Goal: Information Seeking & Learning: Compare options

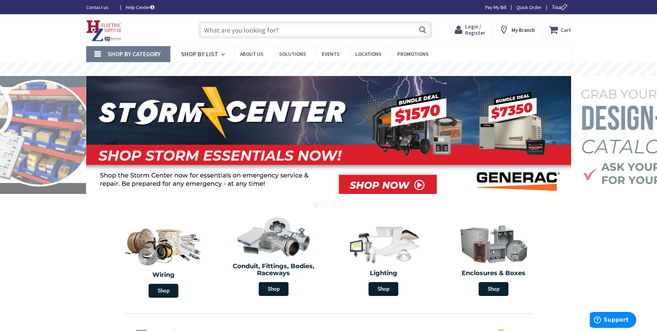
click at [473, 30] on span "Login / Register" at bounding box center [475, 29] width 20 height 13
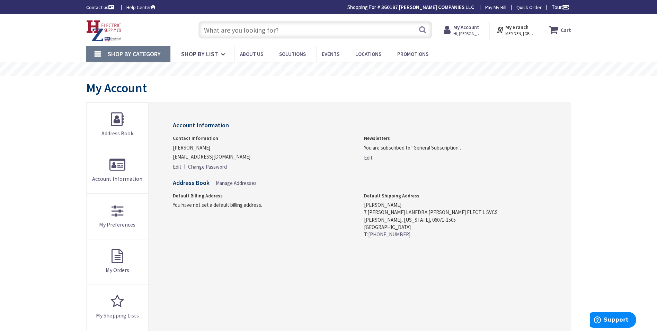
click at [98, 51] on link "Shop By Category" at bounding box center [128, 54] width 84 height 16
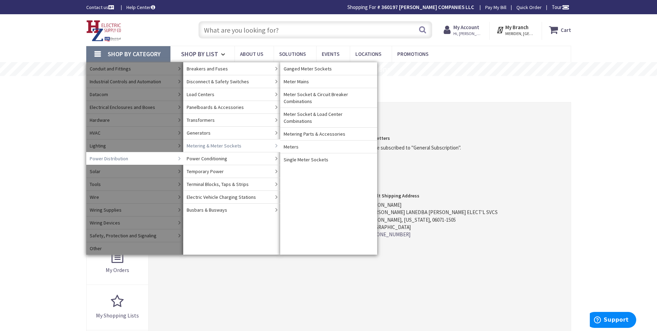
click at [206, 146] on span "Metering & Meter Sockets" at bounding box center [214, 145] width 55 height 7
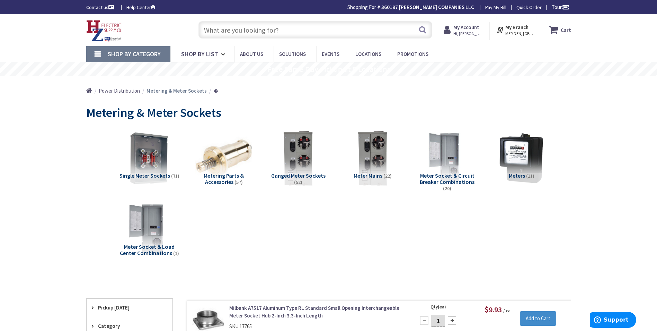
click at [309, 176] on span "Ganged Meter Sockets" at bounding box center [298, 175] width 54 height 7
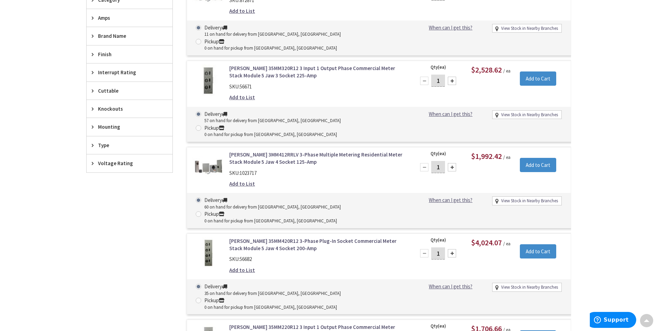
scroll to position [320, 0]
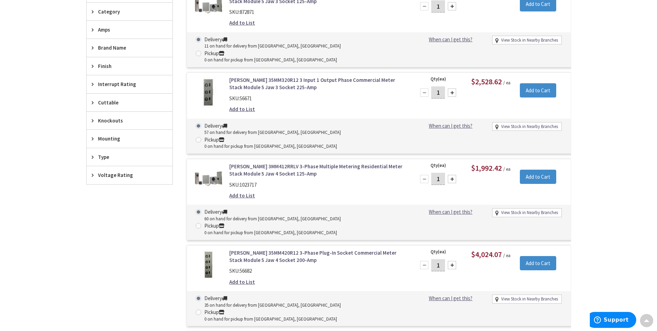
click at [93, 31] on icon at bounding box center [94, 29] width 5 height 5
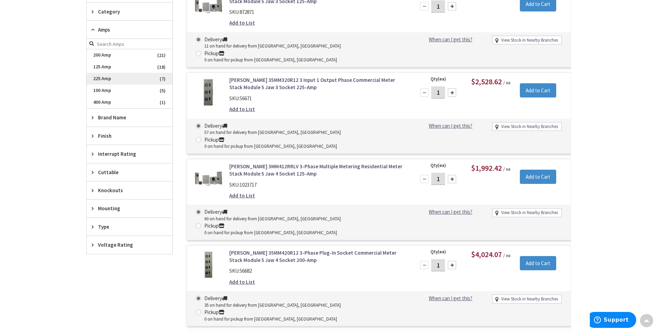
click at [96, 77] on span "225 Amp" at bounding box center [130, 79] width 86 height 12
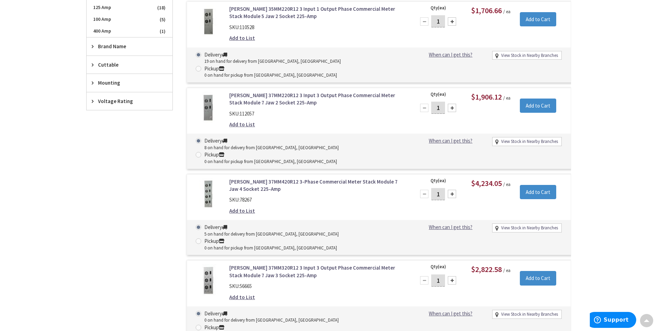
scroll to position [249, 0]
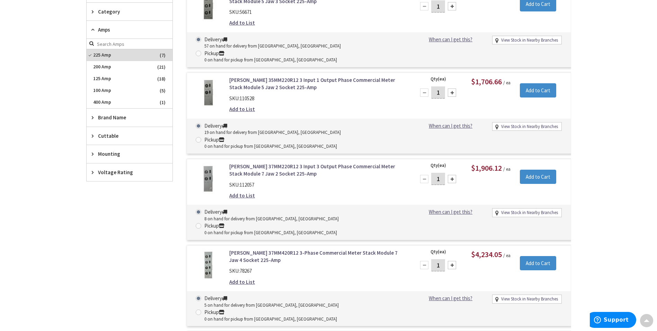
click at [115, 115] on span "Brand Name" at bounding box center [126, 117] width 56 height 7
click at [106, 143] on span "[PERSON_NAME]" at bounding box center [130, 143] width 86 height 12
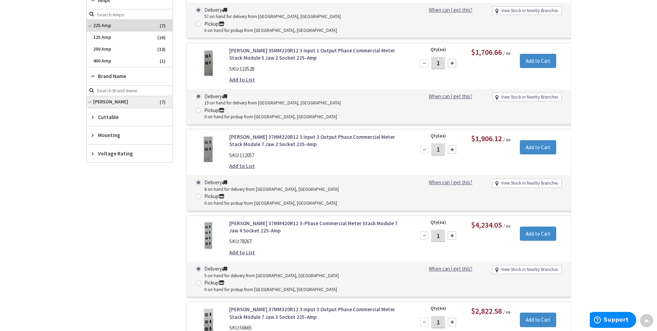
scroll to position [215, 0]
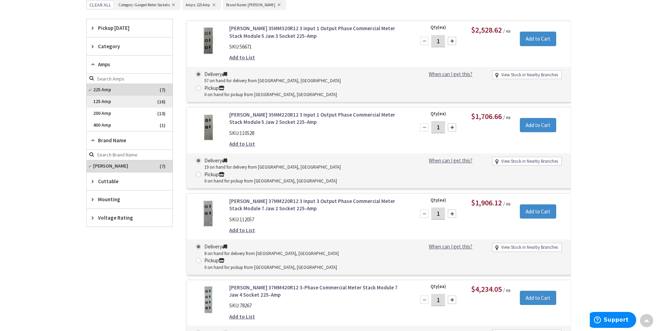
click at [105, 100] on span "125 Amp" at bounding box center [130, 102] width 86 height 12
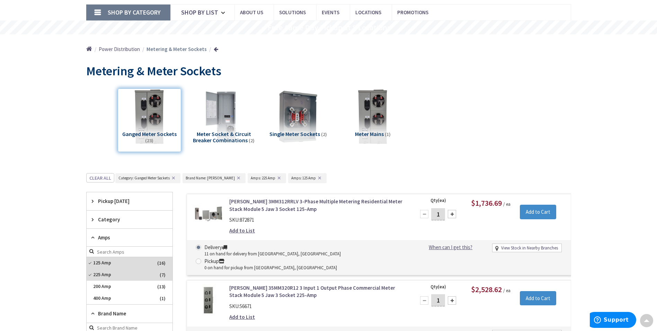
scroll to position [41, 0]
click at [123, 50] on span "Power Distribution" at bounding box center [119, 49] width 41 height 7
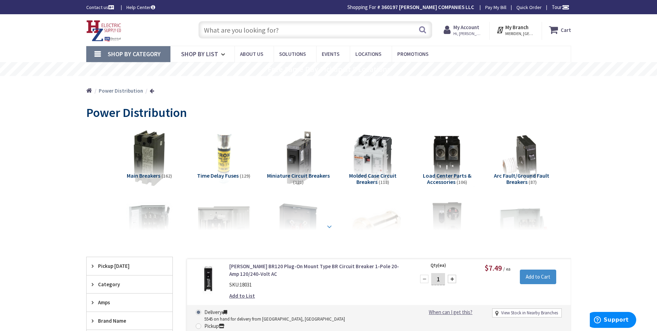
click at [330, 225] on strong at bounding box center [329, 227] width 8 height 8
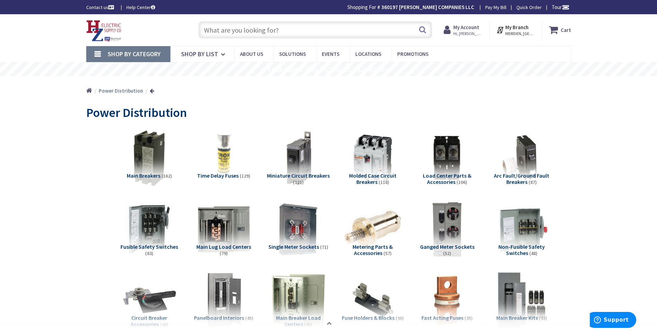
click at [96, 54] on link "Shop By Category" at bounding box center [128, 54] width 84 height 16
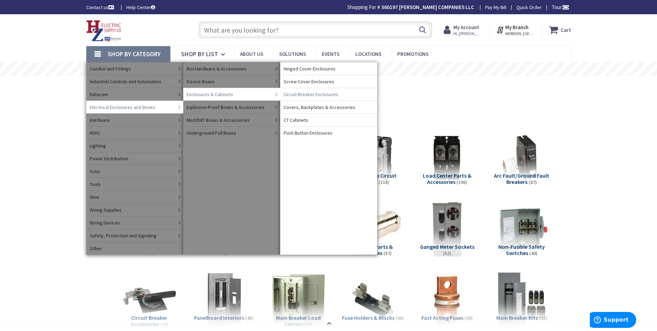
click at [315, 96] on span "Circuit Breaker Enclosures" at bounding box center [311, 94] width 55 height 7
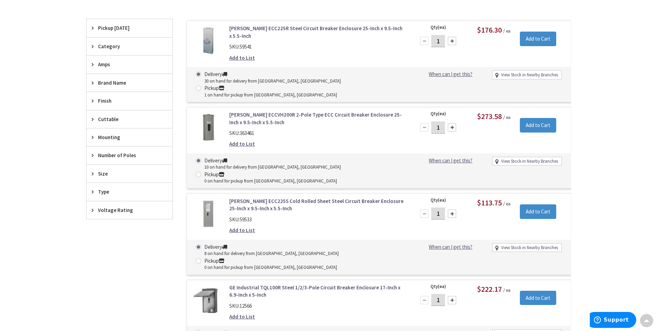
scroll to position [208, 0]
click at [107, 79] on span "Brand Name" at bounding box center [126, 82] width 56 height 7
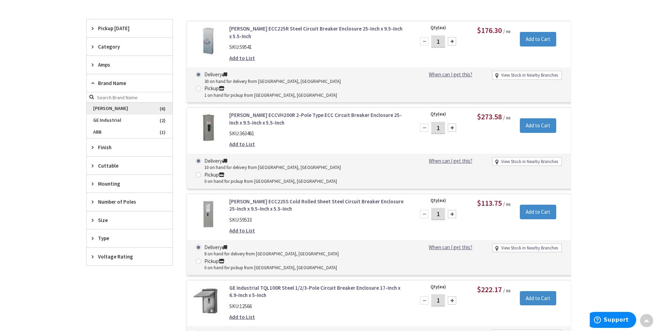
click at [108, 105] on span "[PERSON_NAME]" at bounding box center [130, 109] width 86 height 12
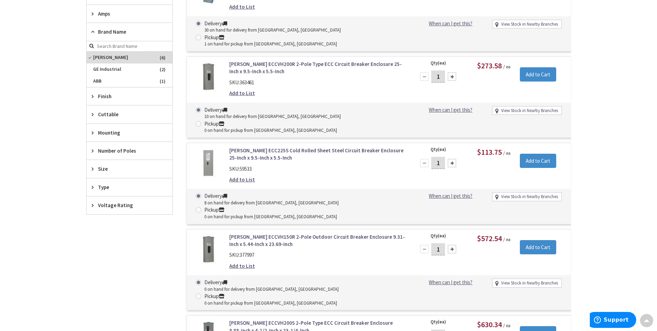
scroll to position [277, 0]
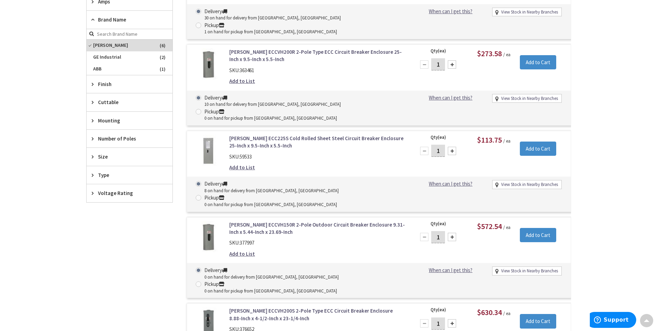
click at [108, 2] on span "Amps" at bounding box center [126, 1] width 56 height 7
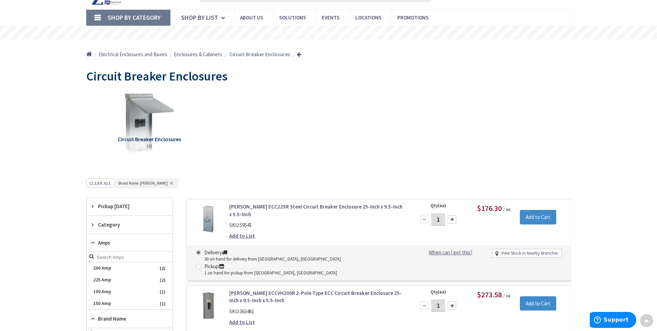
scroll to position [0, 0]
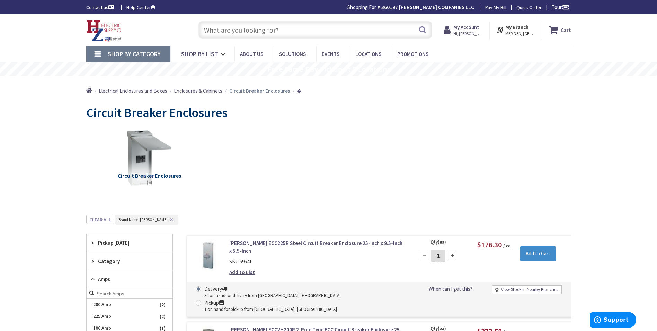
click at [97, 53] on link "Shop By Category" at bounding box center [128, 54] width 84 height 16
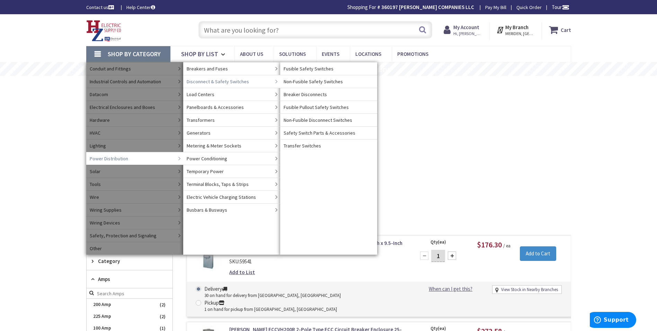
click at [205, 80] on span "Disconnect & Safety Switches" at bounding box center [218, 81] width 62 height 7
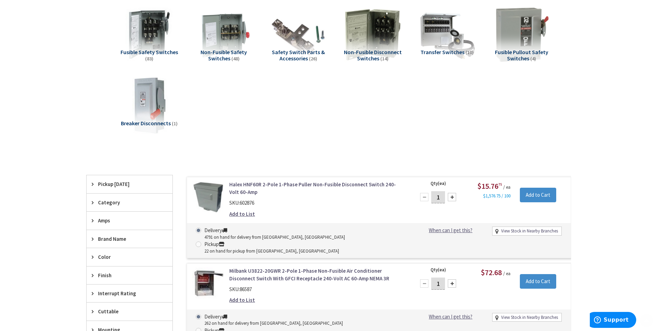
scroll to position [173, 0]
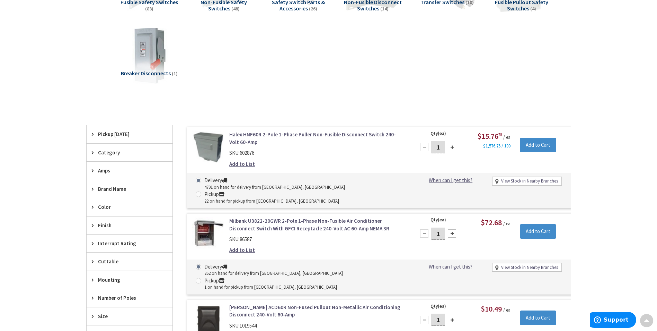
click at [101, 170] on span "Amps" at bounding box center [126, 170] width 56 height 7
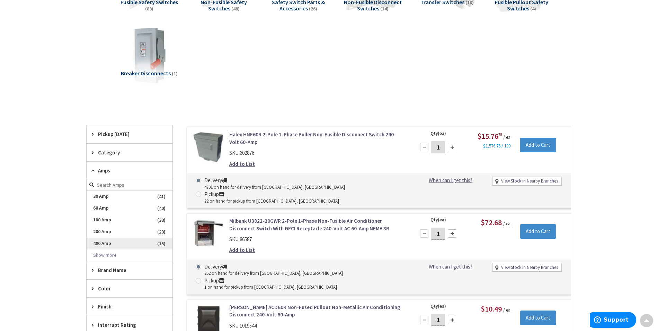
click at [107, 245] on span "400 Amp" at bounding box center [130, 243] width 86 height 12
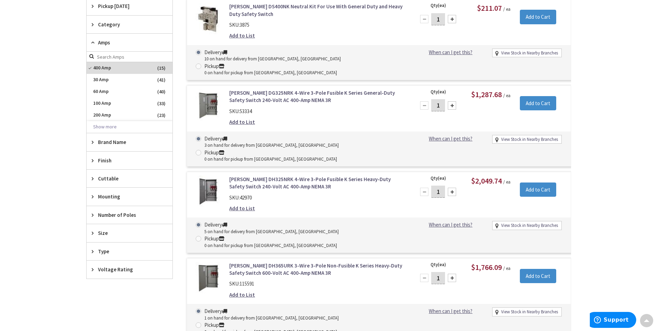
scroll to position [243, 0]
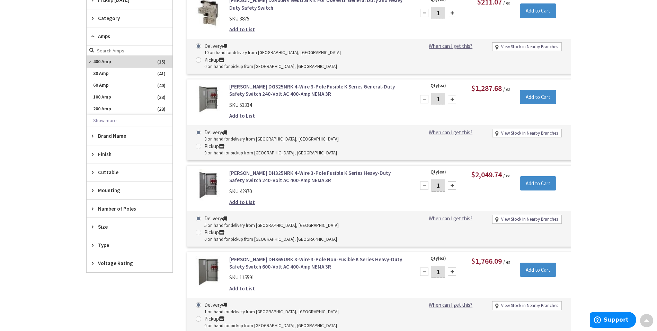
click at [311, 83] on link "Eaton DG325NRK 4-Wire 3-Pole Fusible K Series General-Duty Safety Switch 240-Vo…" at bounding box center [317, 90] width 176 height 15
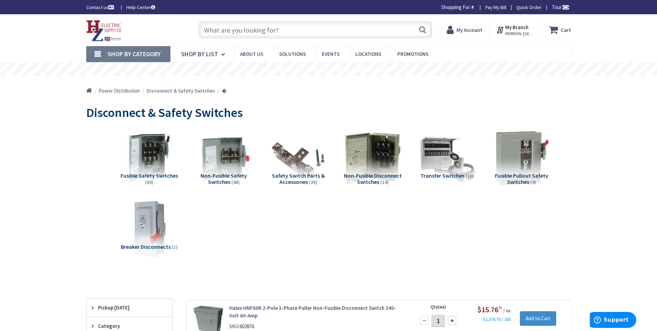
click at [253, 32] on input "text" at bounding box center [316, 29] width 234 height 17
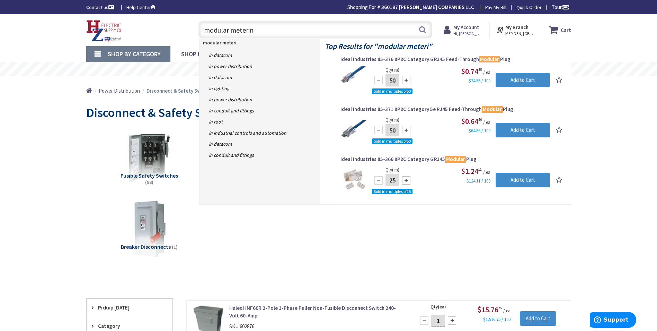
type input "modular metering"
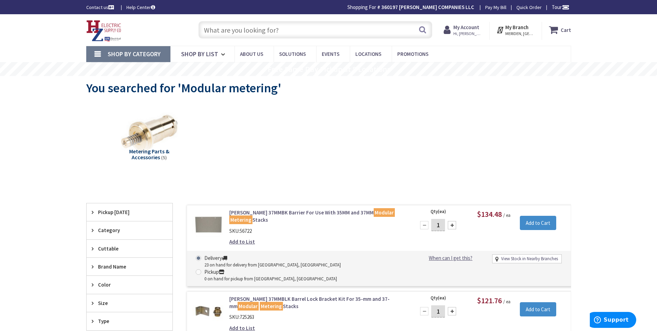
click at [98, 53] on link "Shop By Category" at bounding box center [128, 54] width 84 height 16
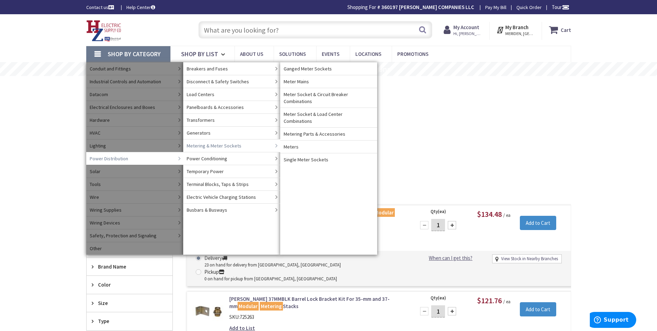
click at [203, 146] on span "Metering & Meter Sockets" at bounding box center [214, 145] width 55 height 7
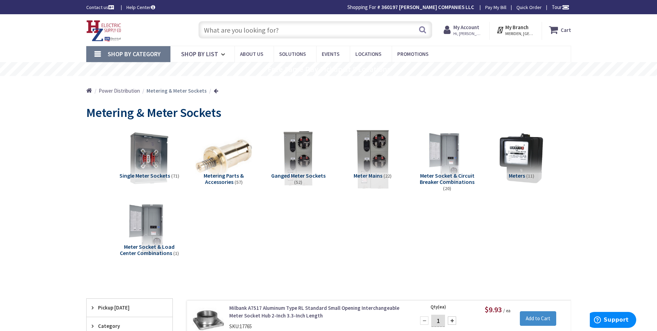
click at [379, 163] on img at bounding box center [372, 157] width 63 height 63
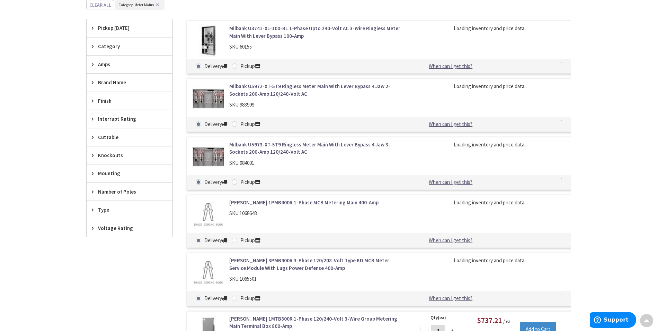
scroll to position [320, 0]
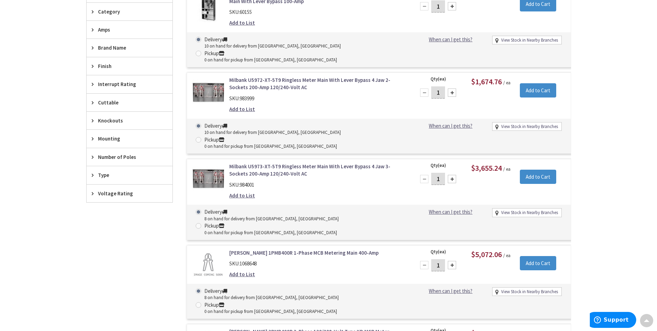
click at [106, 155] on span "Number of Poles" at bounding box center [126, 156] width 56 height 7
click at [105, 183] on span "3" at bounding box center [130, 182] width 86 height 12
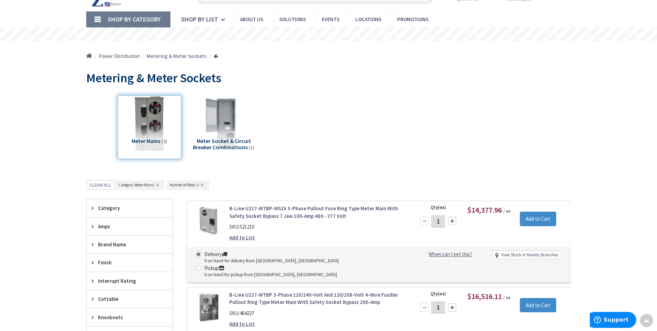
scroll to position [23, 0]
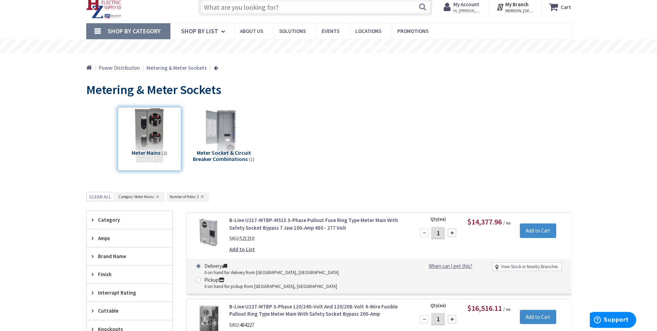
click at [107, 69] on span "Power Distribution" at bounding box center [119, 67] width 41 height 7
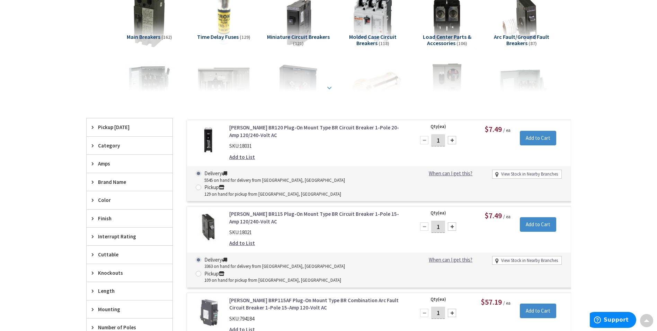
click at [327, 86] on strong at bounding box center [329, 88] width 8 height 8
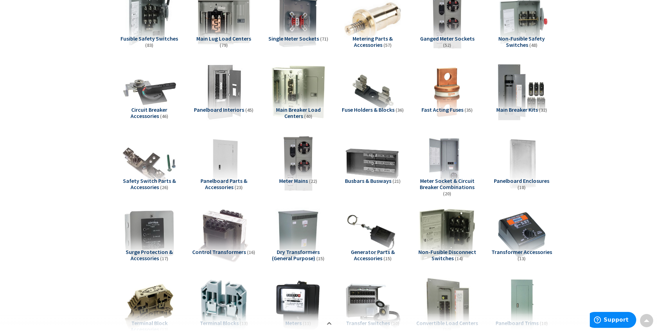
scroll to position [69, 0]
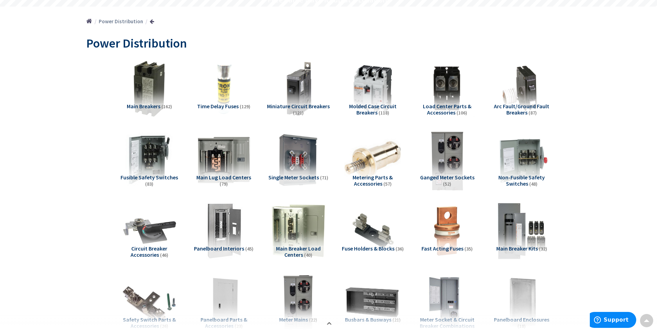
click at [454, 157] on img at bounding box center [447, 159] width 63 height 63
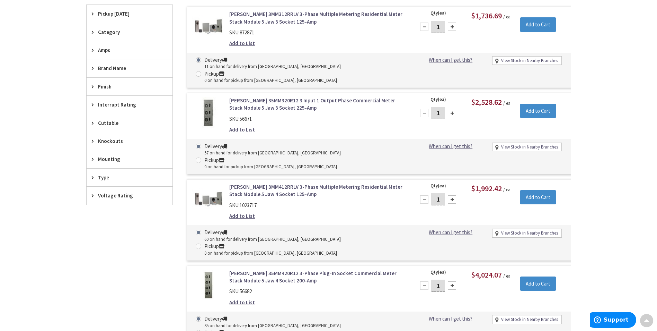
scroll to position [762, 0]
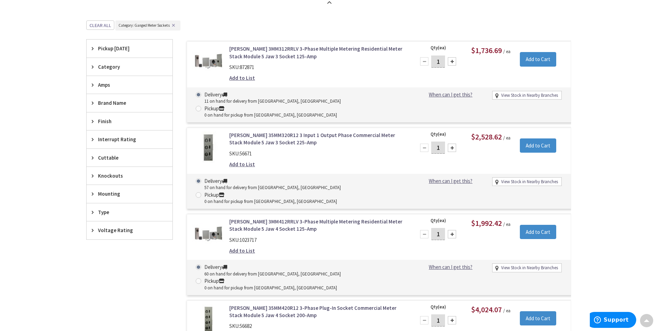
click at [102, 85] on span "Amps" at bounding box center [126, 84] width 56 height 7
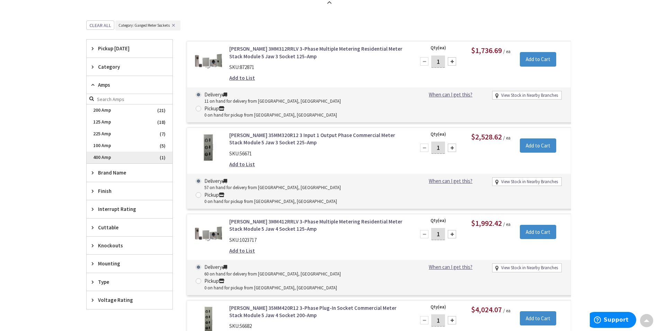
click at [102, 159] on span "400 Amp" at bounding box center [130, 157] width 86 height 12
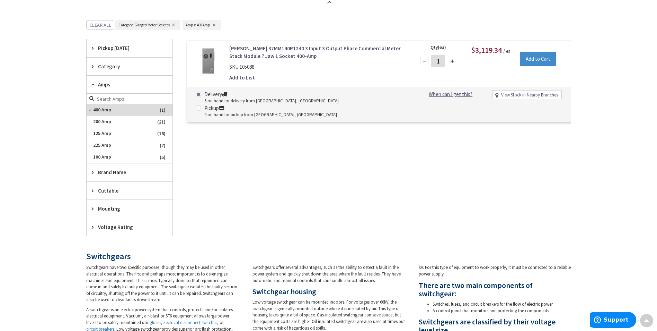
scroll to position [343, 0]
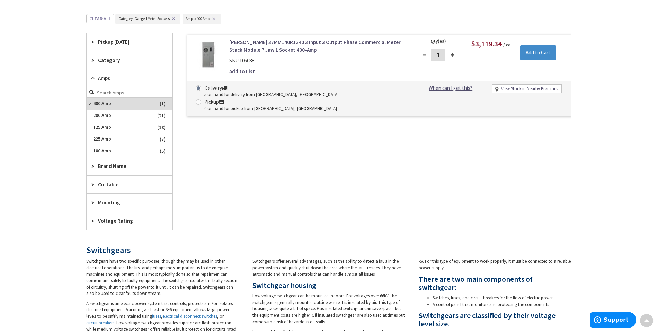
click at [113, 167] on span "Brand Name" at bounding box center [126, 165] width 56 height 7
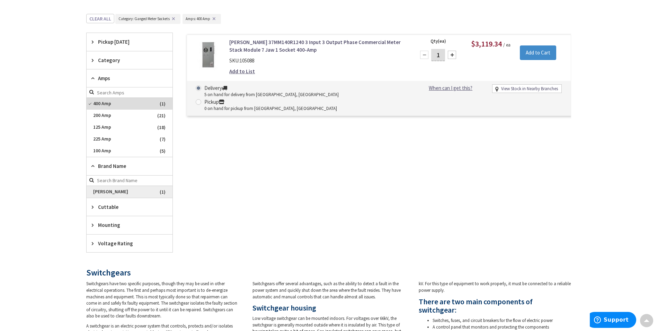
click at [104, 192] on span "[PERSON_NAME]" at bounding box center [130, 192] width 86 height 12
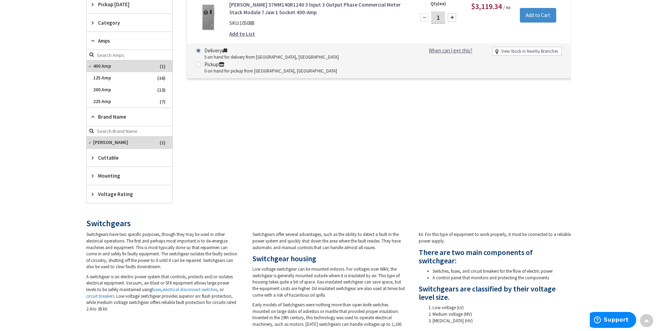
scroll to position [239, 0]
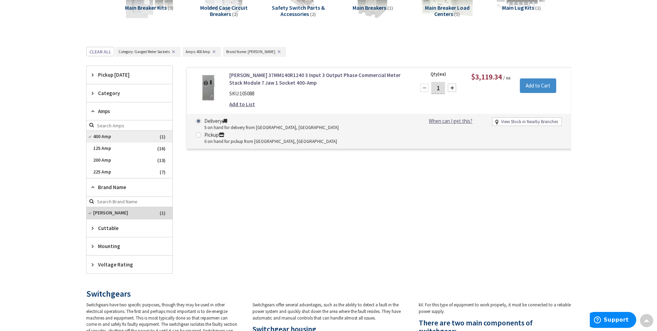
click at [121, 134] on span "400 Amp" at bounding box center [130, 137] width 86 height 12
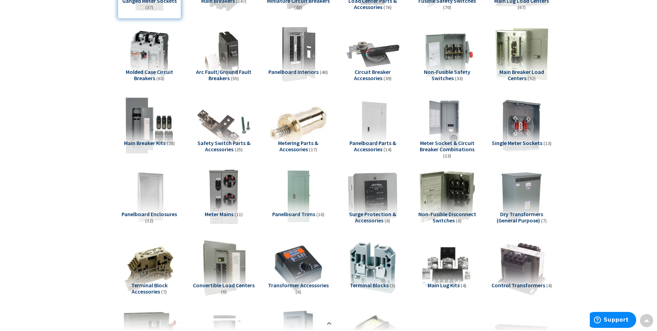
scroll to position [100, 0]
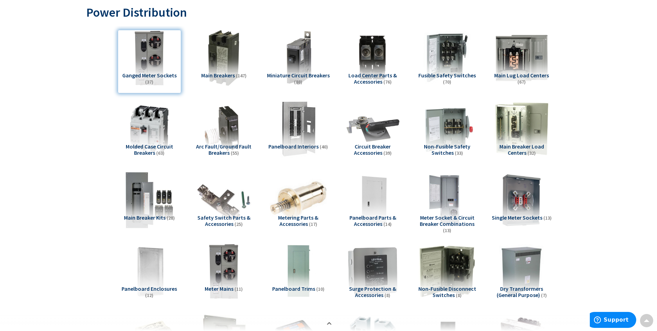
click at [148, 54] on div "Ganged Meter Sockets (37)" at bounding box center [149, 61] width 63 height 63
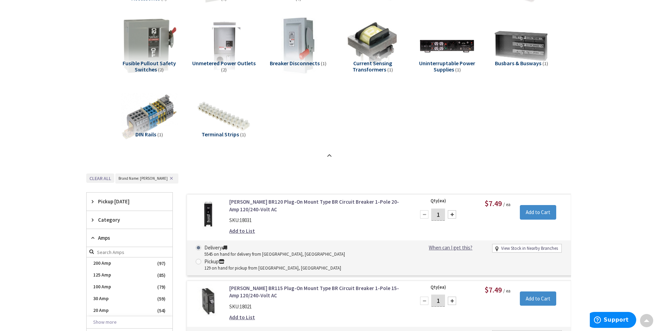
scroll to position [433, 0]
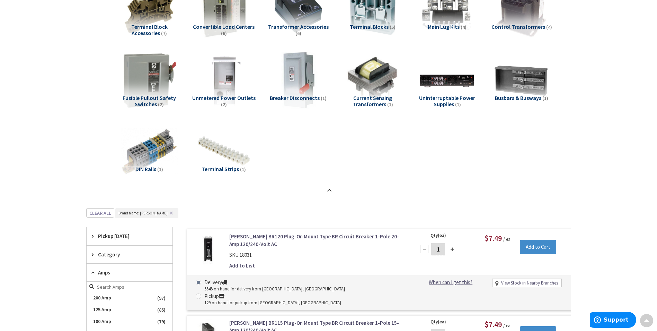
click at [168, 212] on button "✕" at bounding box center [172, 212] width 8 height 5
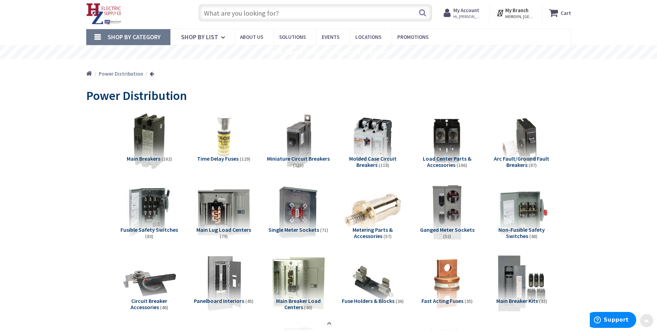
scroll to position [0, 0]
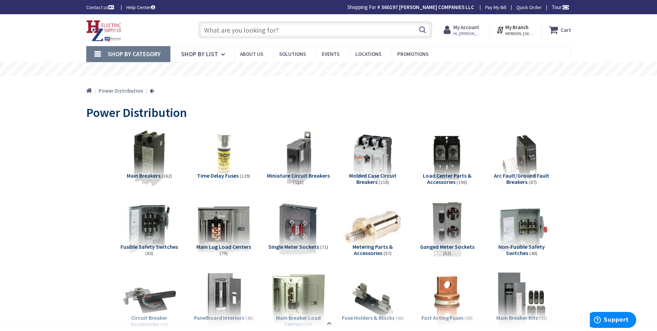
click at [301, 34] on input "text" at bounding box center [316, 29] width 234 height 17
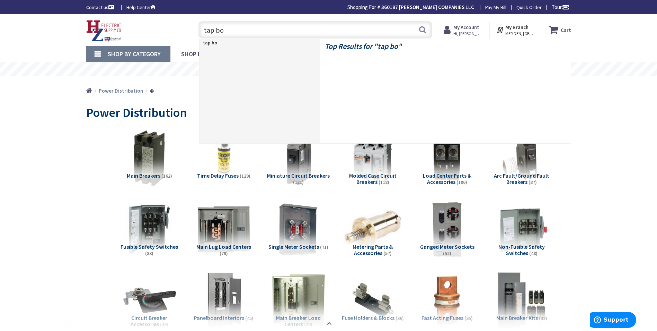
type input "tap box"
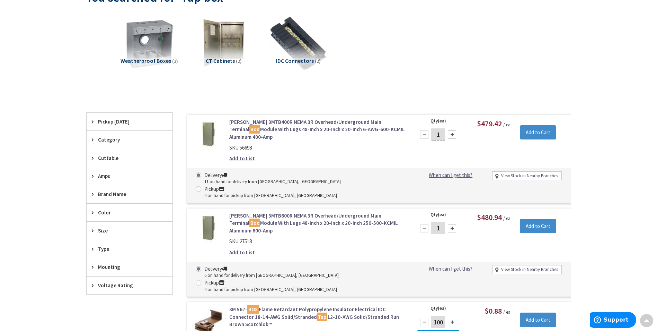
scroll to position [104, 0]
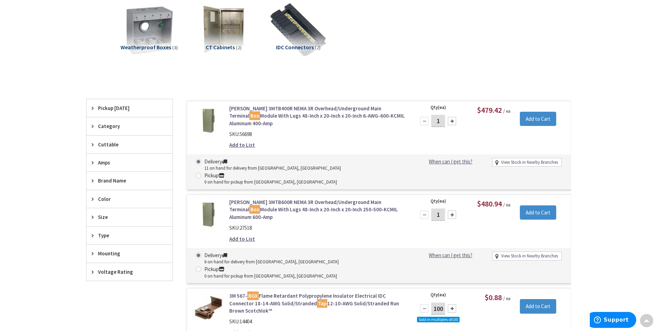
click at [107, 164] on span "Amps" at bounding box center [126, 162] width 56 height 7
click at [106, 187] on span "400 Amp" at bounding box center [130, 188] width 86 height 12
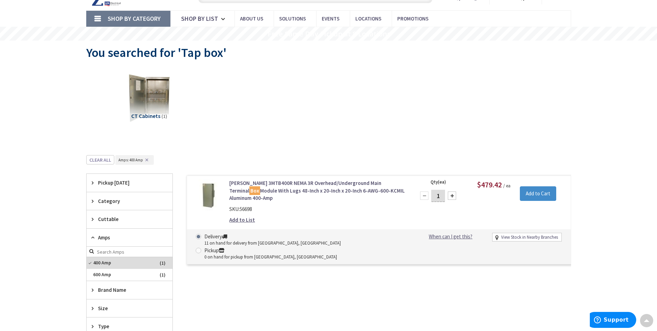
scroll to position [35, 0]
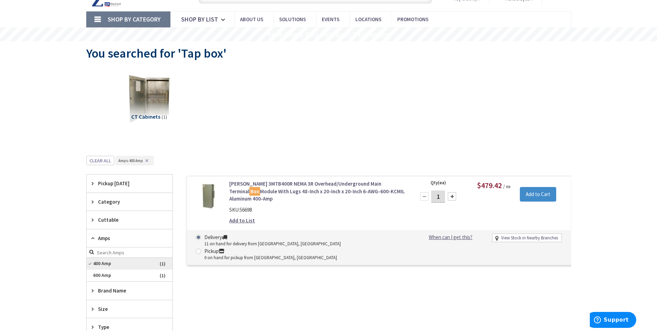
click at [123, 259] on span "400 Amp" at bounding box center [130, 264] width 86 height 12
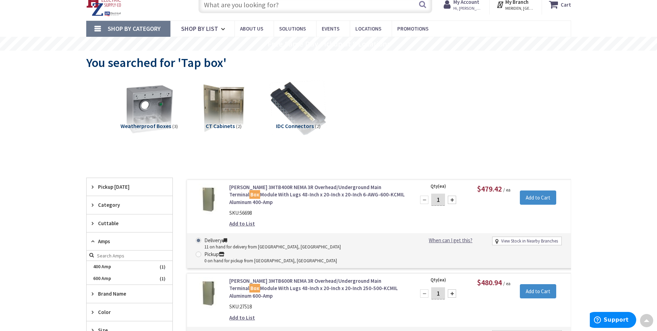
scroll to position [0, 0]
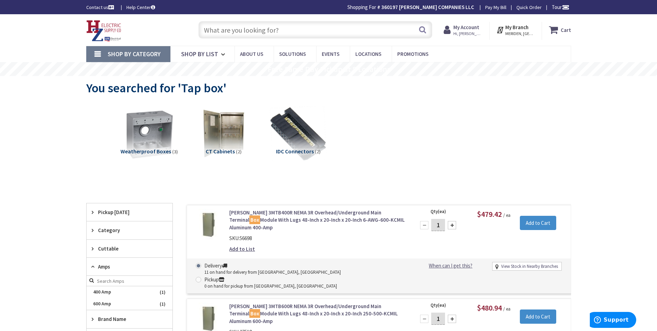
click at [227, 28] on input "text" at bounding box center [316, 29] width 234 height 17
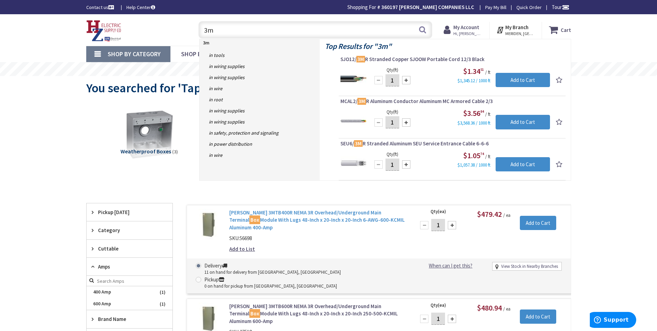
type input "3m"
click at [309, 217] on link "Eaton 3MTB400R NEMA 3R Overhead/Underground Main Terminal Box Module With Lugs …" at bounding box center [317, 220] width 176 height 22
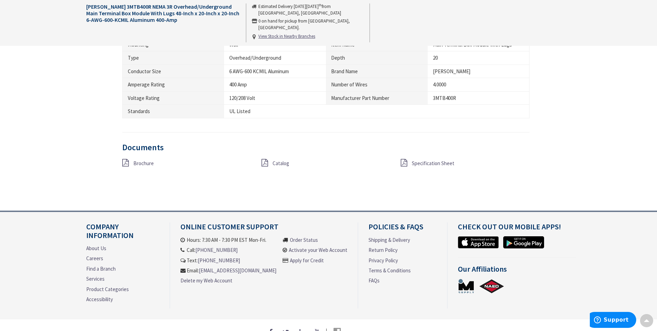
scroll to position [451, 0]
click at [273, 162] on span "Catalog" at bounding box center [281, 162] width 17 height 7
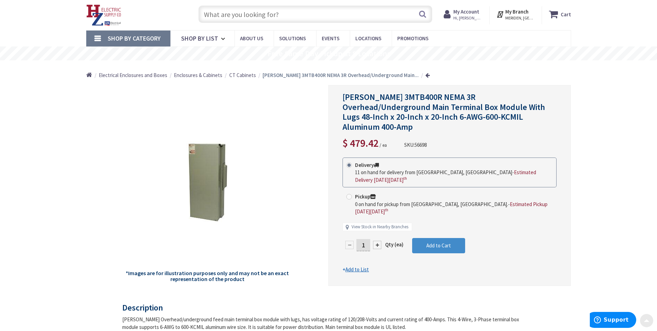
scroll to position [0, 0]
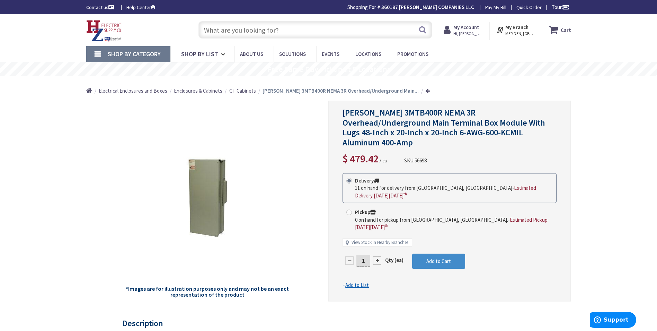
click at [288, 29] on input "text" at bounding box center [316, 29] width 234 height 17
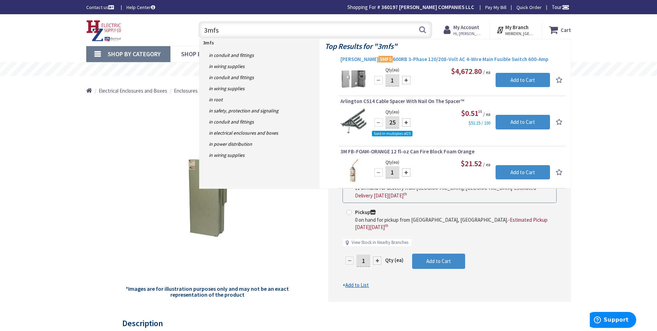
type input "3mfs"
click at [435, 60] on span "[PERSON_NAME] 3MFS 600RB 3-Phase 120/208-Volt AC 4-Wire Main Fusible Switch 600…" at bounding box center [453, 59] width 224 height 7
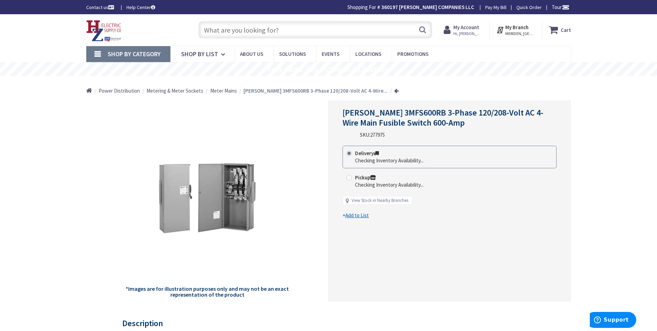
click at [229, 90] on span "Meter Mains" at bounding box center [223, 90] width 27 height 7
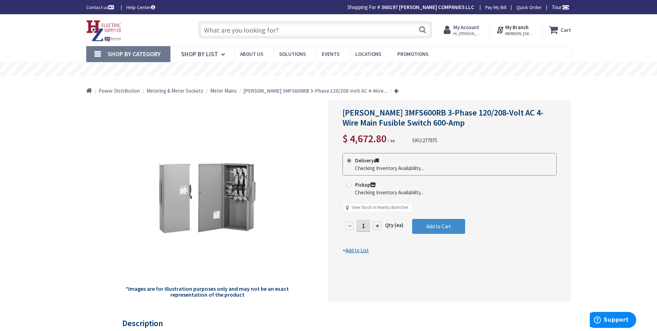
click at [214, 90] on span "Meter Mains" at bounding box center [223, 90] width 27 height 7
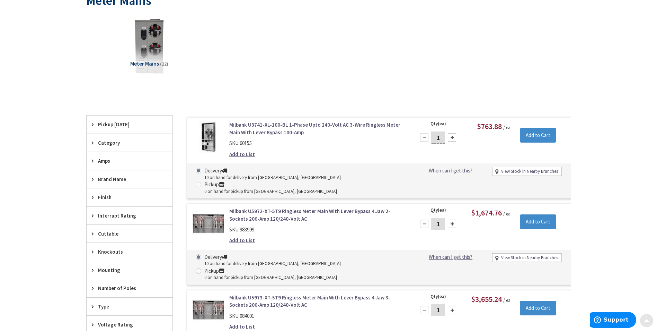
scroll to position [173, 0]
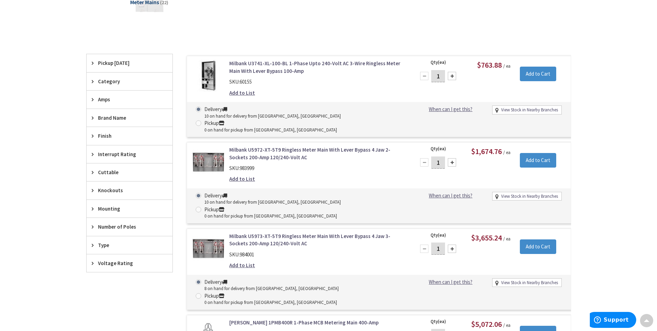
click at [97, 101] on div "Amps" at bounding box center [130, 99] width 86 height 18
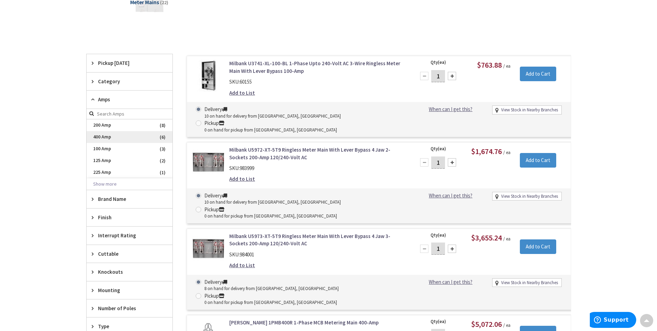
click at [95, 138] on span "400 Amp" at bounding box center [130, 137] width 86 height 12
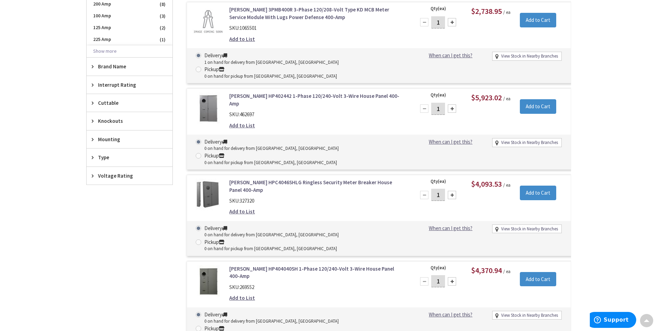
scroll to position [243, 0]
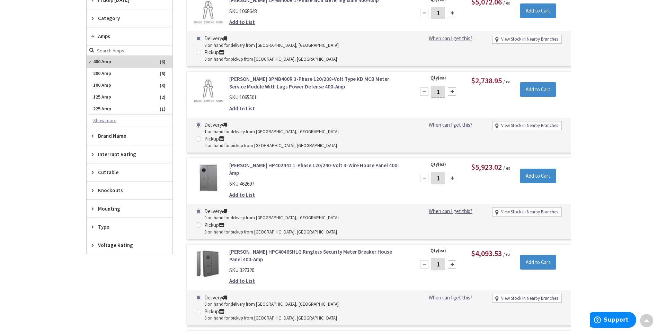
click at [101, 119] on button "Show more" at bounding box center [130, 121] width 86 height 12
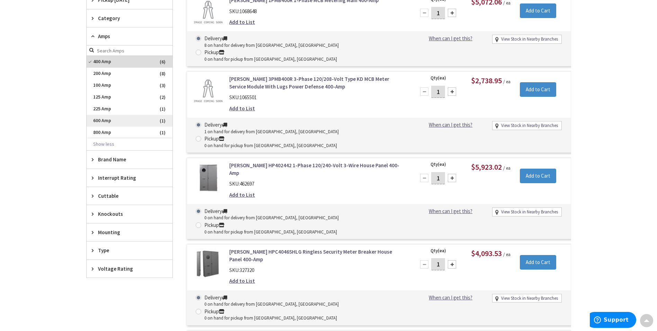
click at [104, 120] on span "600 Amp" at bounding box center [130, 121] width 86 height 12
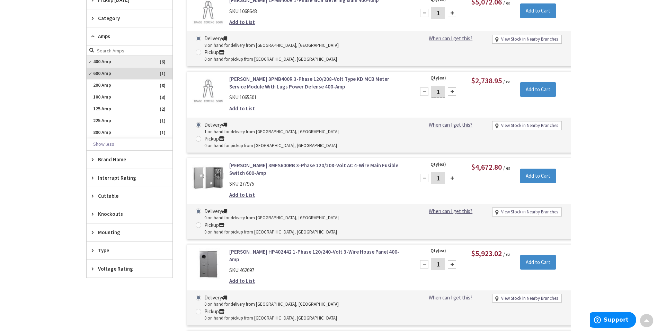
click at [100, 61] on span "400 Amp" at bounding box center [130, 62] width 86 height 12
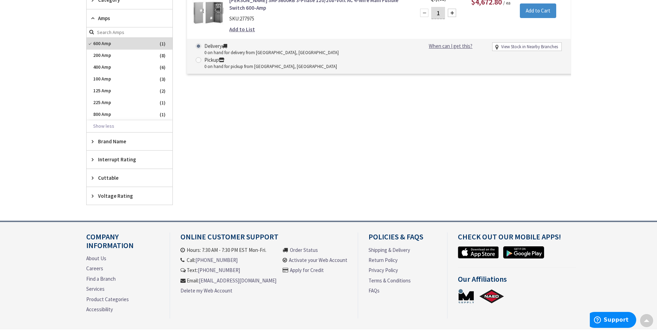
scroll to position [224, 0]
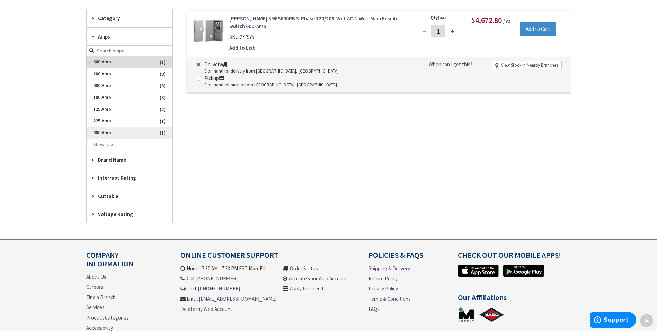
click at [102, 133] on span "800 Amp" at bounding box center [130, 133] width 86 height 12
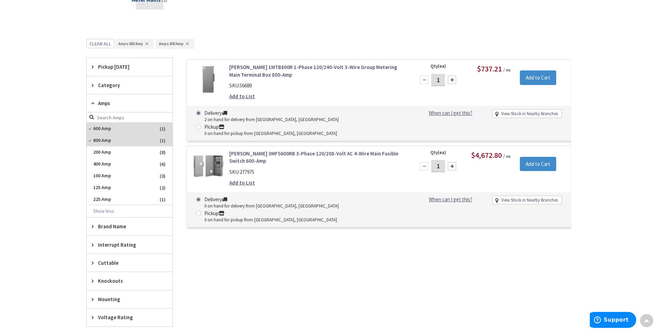
scroll to position [173, 0]
